Goal: Task Accomplishment & Management: Complete application form

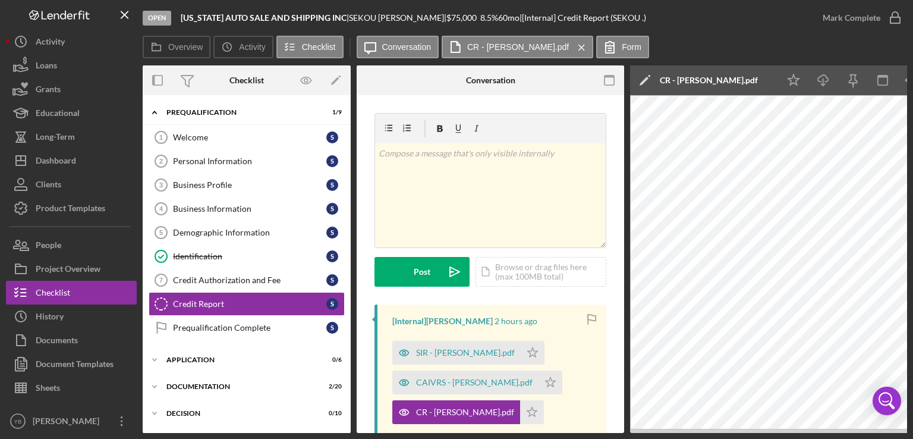
scroll to position [0, 177]
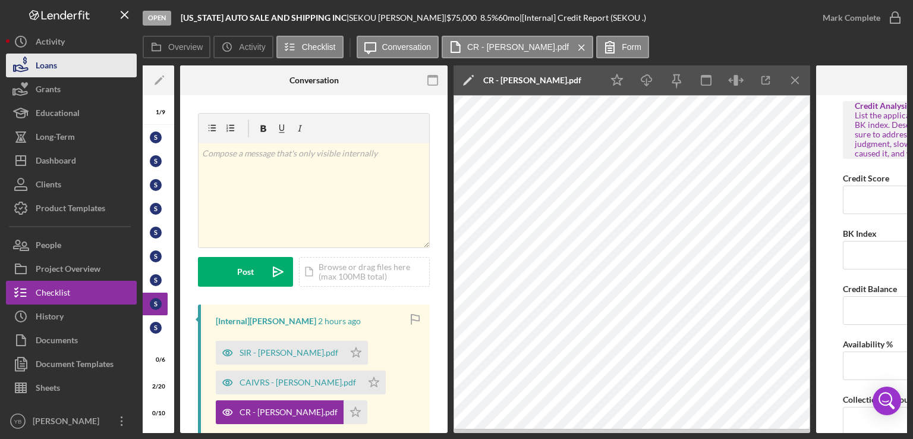
click at [66, 67] on button "Loans" at bounding box center [71, 65] width 131 height 24
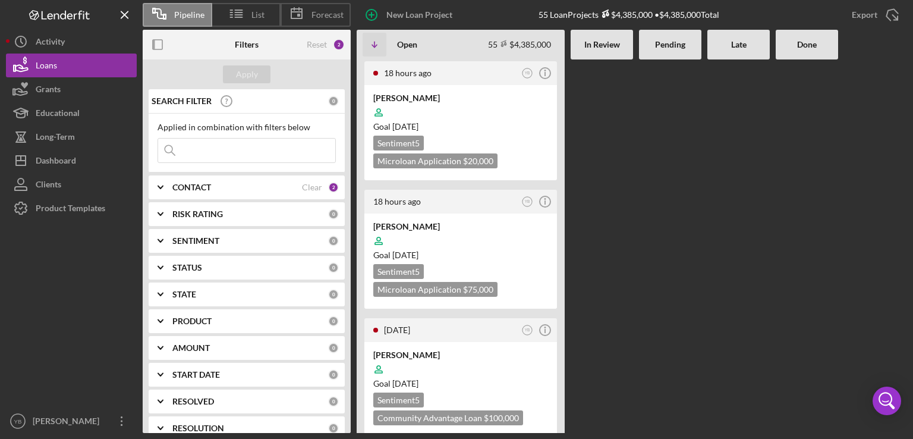
click at [618, 268] on Review at bounding box center [602, 245] width 62 height 373
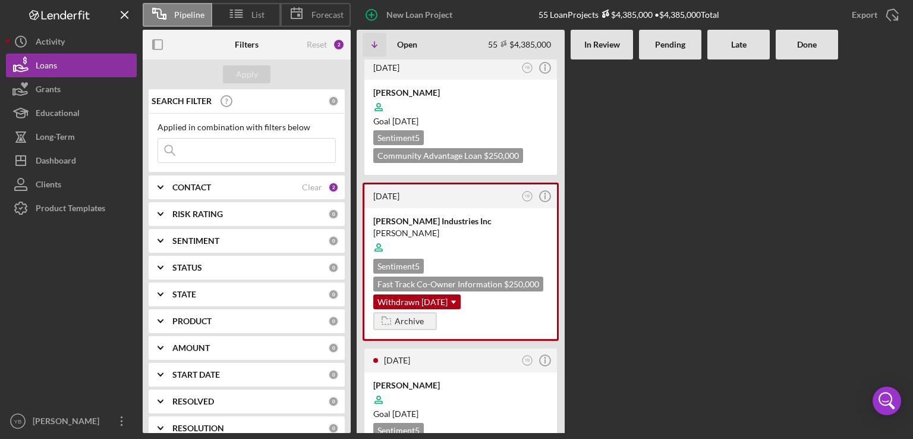
scroll to position [3067, 0]
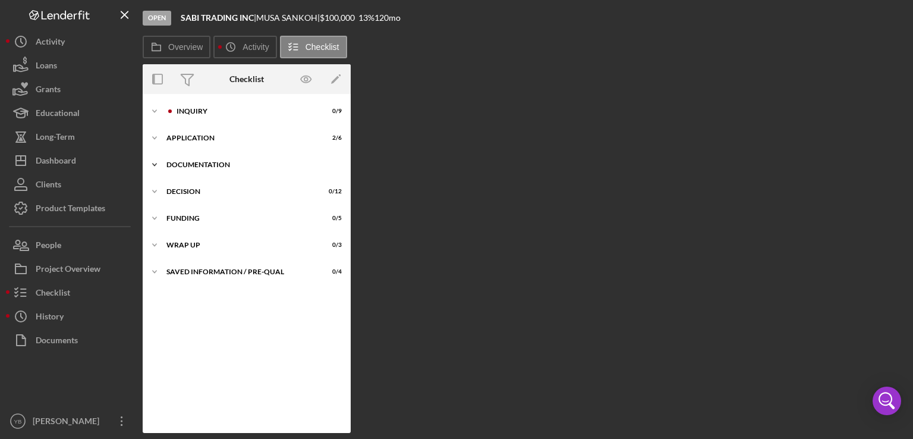
click at [203, 162] on div "Documentation" at bounding box center [250, 164] width 169 height 7
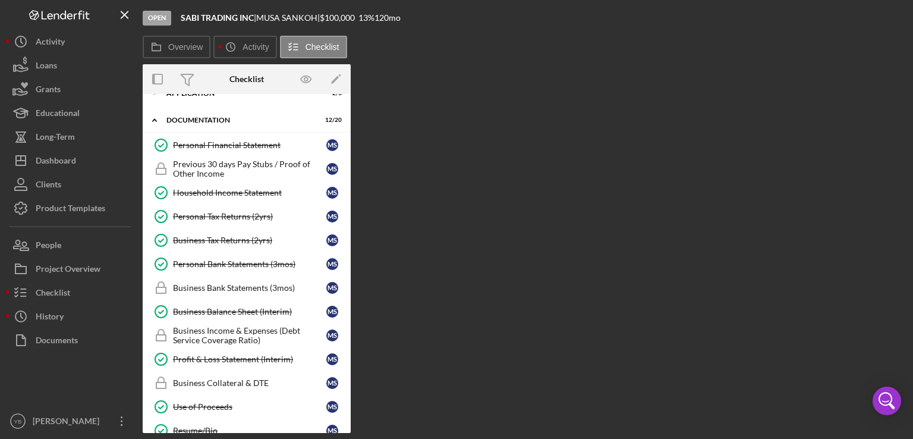
scroll to position [45, 0]
click at [242, 283] on div "Business Bank Statements (3mos)" at bounding box center [249, 287] width 153 height 10
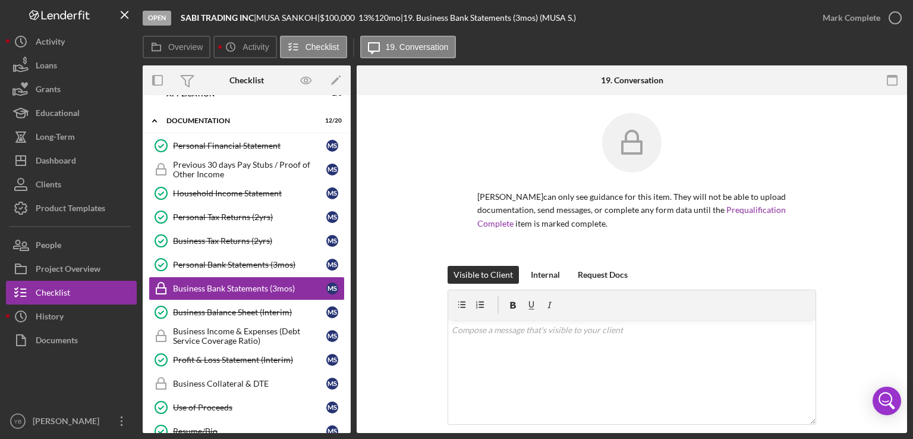
click at [845, 242] on div "[PERSON_NAME] can only see guidance for this item. They will not be able to upl…" at bounding box center [631, 189] width 515 height 153
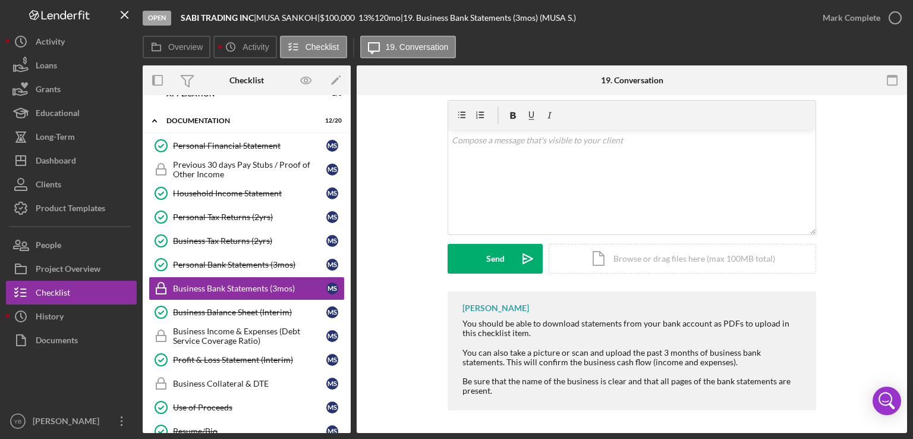
scroll to position [190, 0]
click at [742, 257] on div "Icon/Document Browse or drag files here (max 100MB total) Tap to choose files o…" at bounding box center [682, 258] width 267 height 30
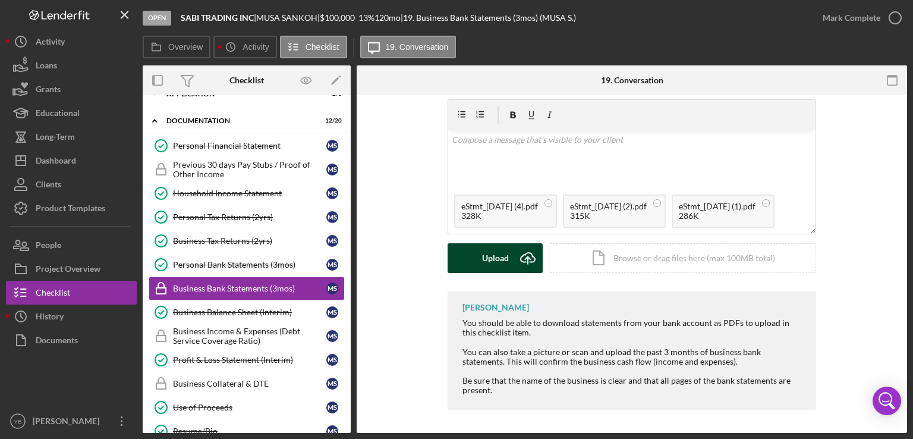
click at [498, 262] on div "Upload" at bounding box center [495, 258] width 27 height 30
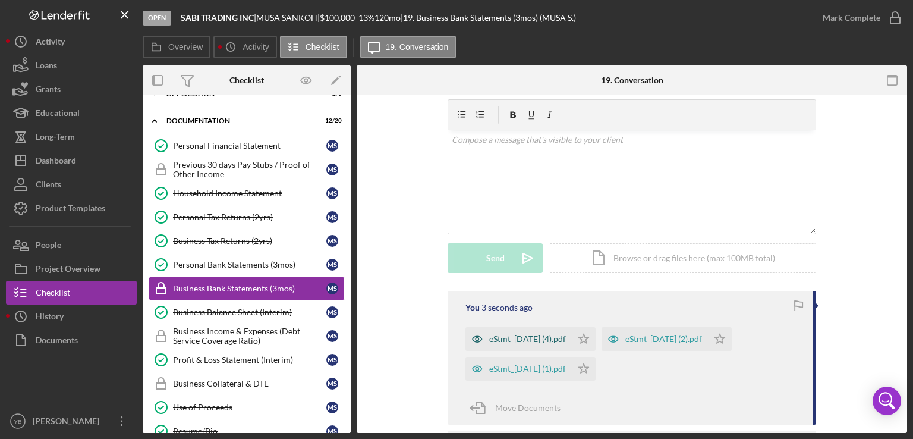
click at [565, 341] on div "eStmt_[DATE] (4).pdf" at bounding box center [527, 339] width 77 height 10
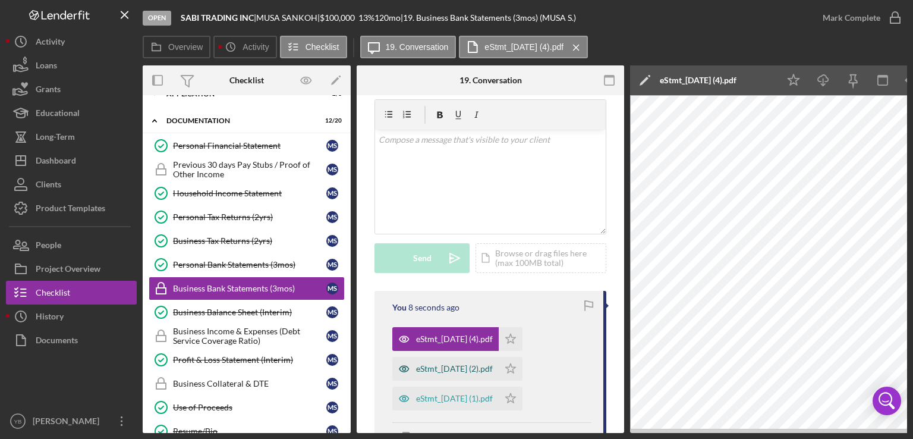
click at [486, 364] on div "eStmt_[DATE] (2).pdf" at bounding box center [454, 369] width 77 height 10
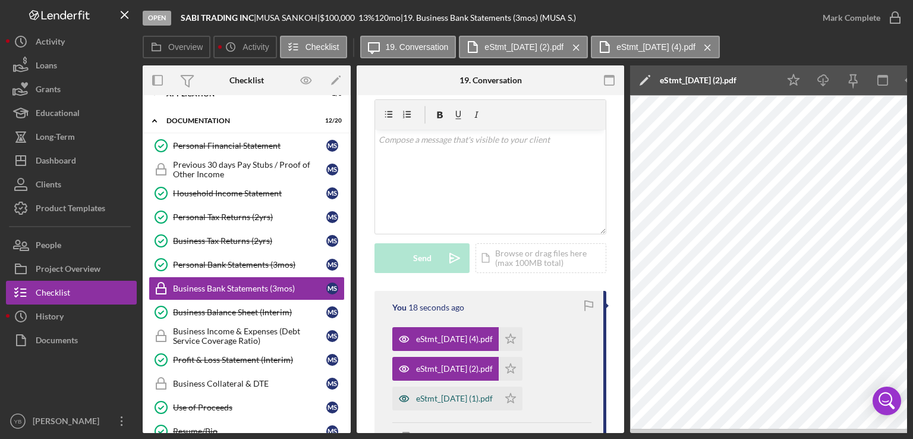
click at [439, 393] on div "eStmt_[DATE] (1).pdf" at bounding box center [454, 398] width 77 height 10
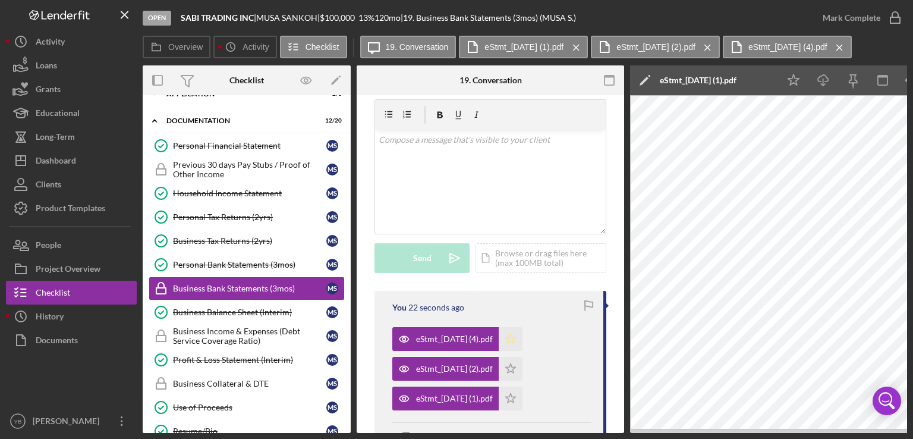
click at [522, 342] on icon "Icon/Star" at bounding box center [511, 339] width 24 height 24
click at [522, 370] on icon "Icon/Star" at bounding box center [511, 369] width 24 height 24
click at [522, 398] on icon "Icon/Star" at bounding box center [511, 398] width 24 height 24
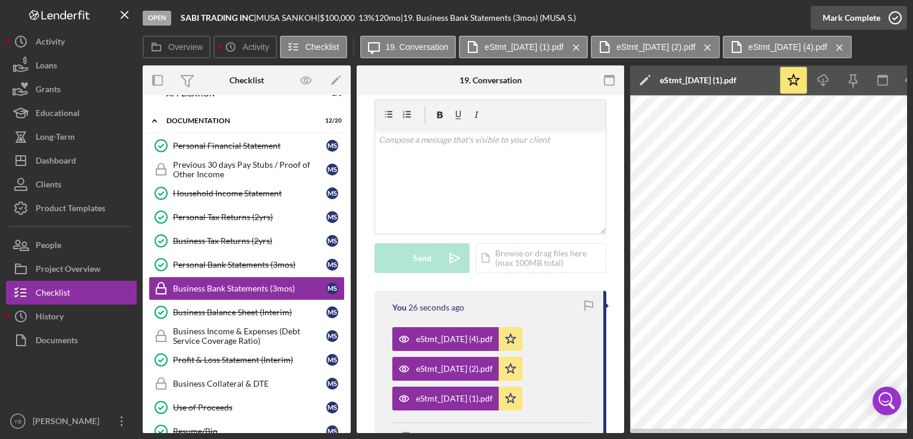
click at [852, 13] on div "Mark Complete" at bounding box center [852, 18] width 58 height 24
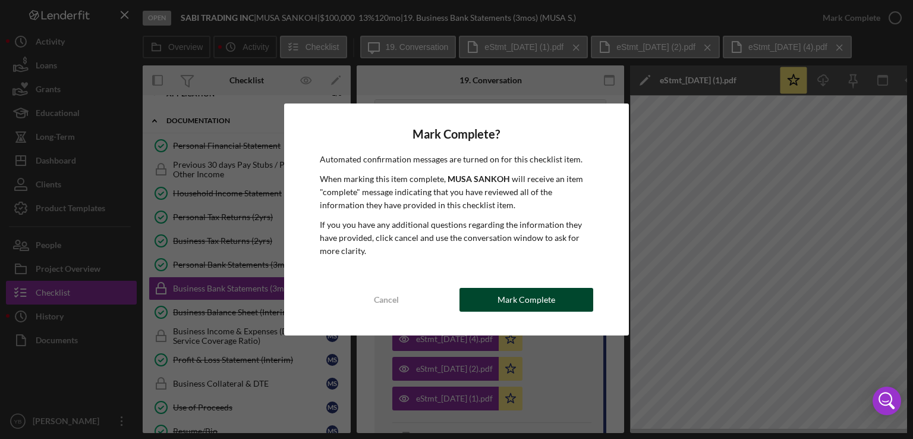
click at [540, 295] on div "Mark Complete" at bounding box center [526, 300] width 58 height 24
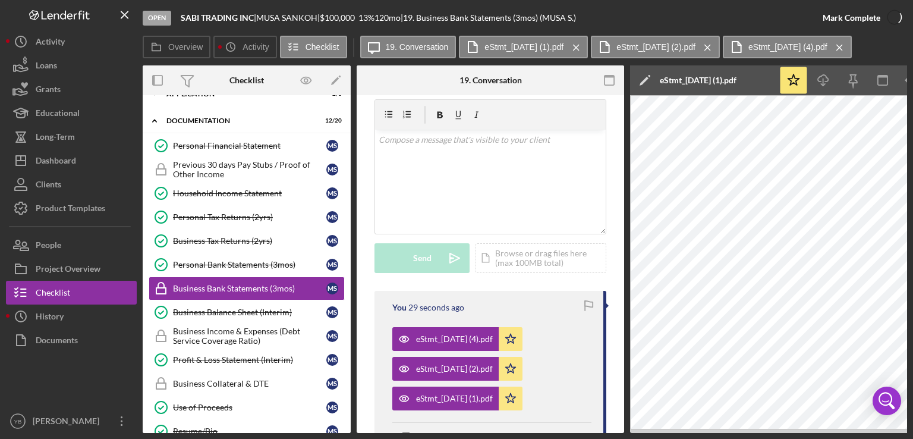
scroll to position [214, 0]
